Goal: Find specific page/section: Find specific page/section

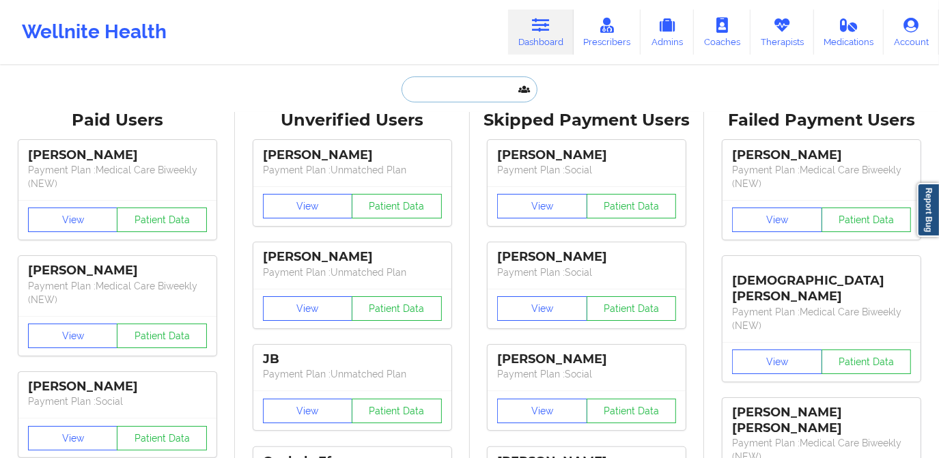
click at [455, 85] on input "text" at bounding box center [469, 89] width 135 height 26
paste input "[PERSON_NAME]"
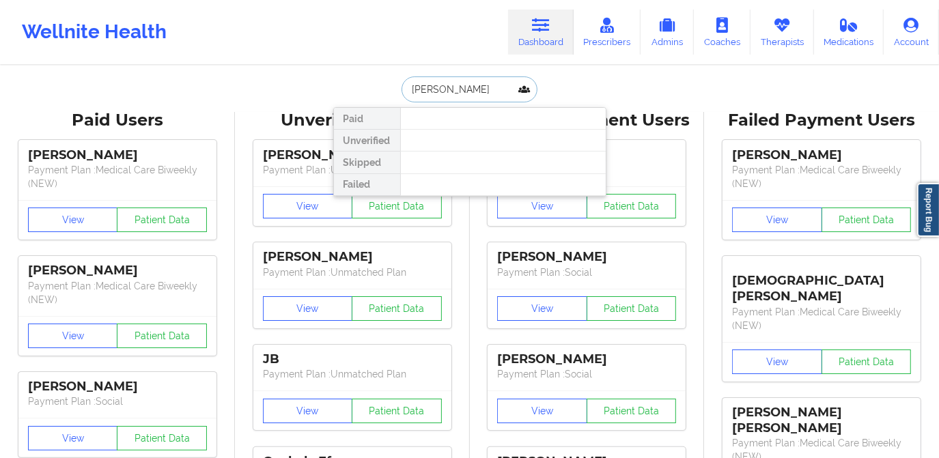
click at [406, 93] on input "[PERSON_NAME]" at bounding box center [469, 89] width 135 height 26
click at [408, 92] on input "[PERSON_NAME]" at bounding box center [469, 89] width 135 height 26
click at [410, 93] on input "[PERSON_NAME]" at bounding box center [469, 89] width 135 height 26
type input "[PERSON_NAME]"
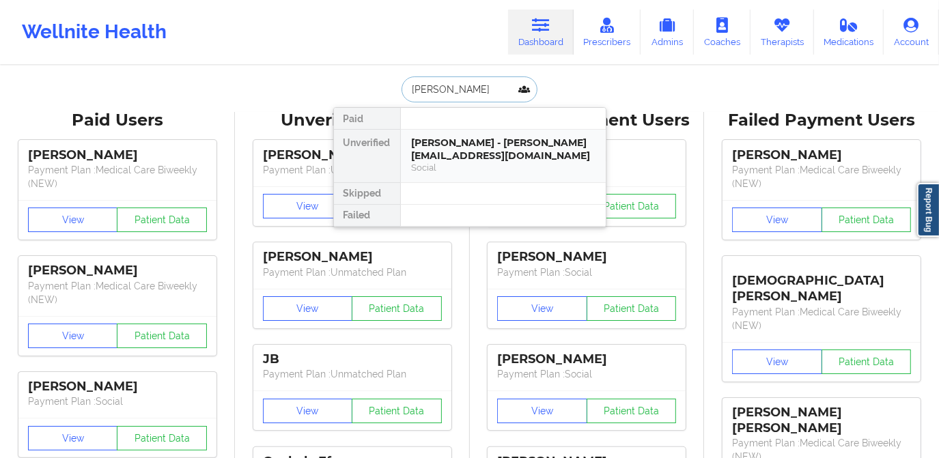
click at [486, 143] on div "[PERSON_NAME] - [PERSON_NAME][EMAIL_ADDRESS][DOMAIN_NAME]" at bounding box center [503, 149] width 183 height 25
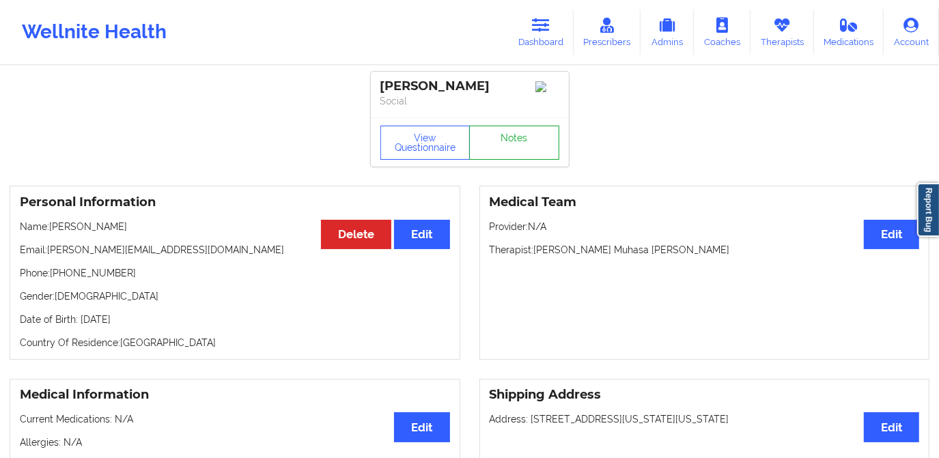
click at [522, 136] on link "Notes" at bounding box center [514, 143] width 90 height 34
